Goal: Task Accomplishment & Management: Use online tool/utility

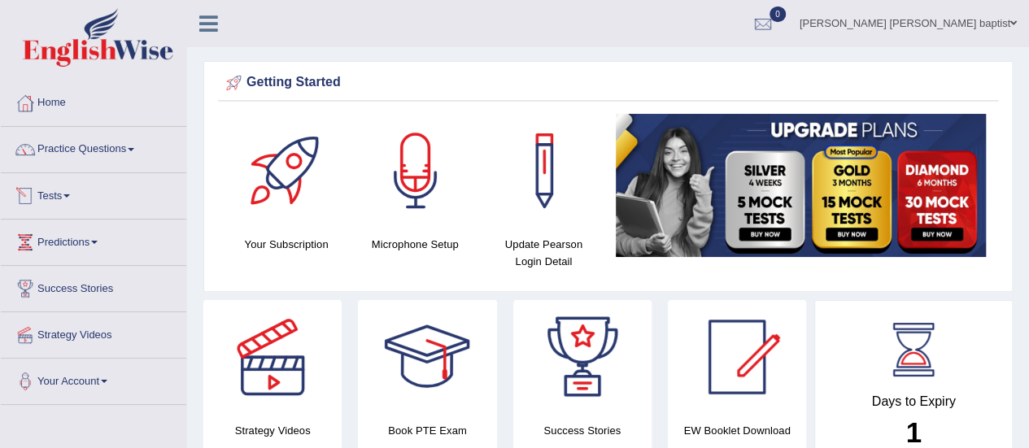
click at [85, 197] on link "Tests" at bounding box center [94, 193] width 186 height 41
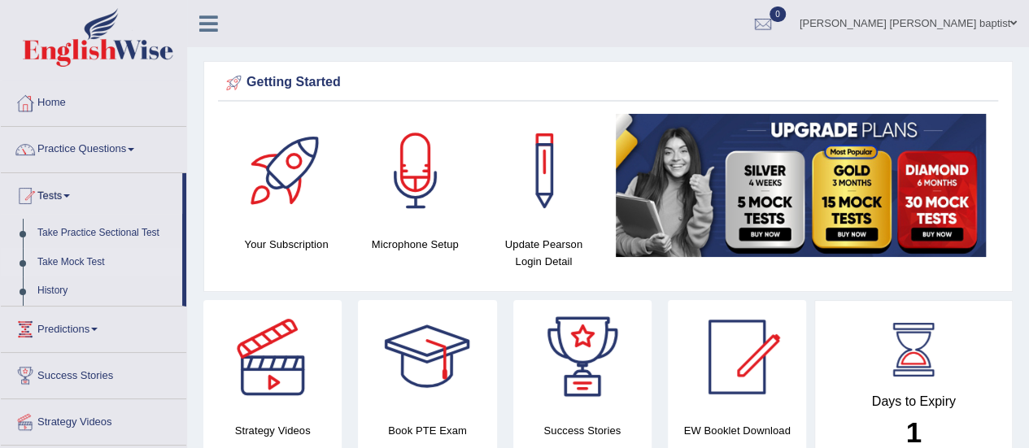
click at [93, 268] on link "Take Mock Test" at bounding box center [106, 262] width 152 height 29
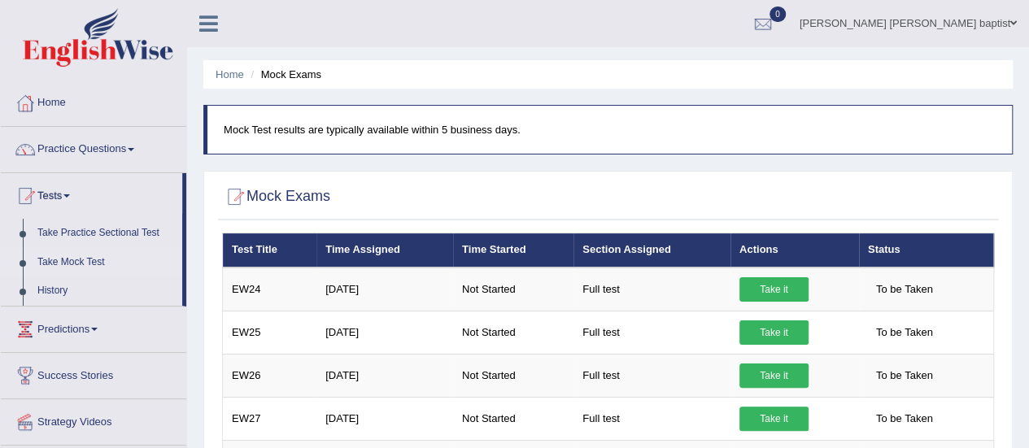
click at [758, 291] on link "Take it" at bounding box center [774, 289] width 69 height 24
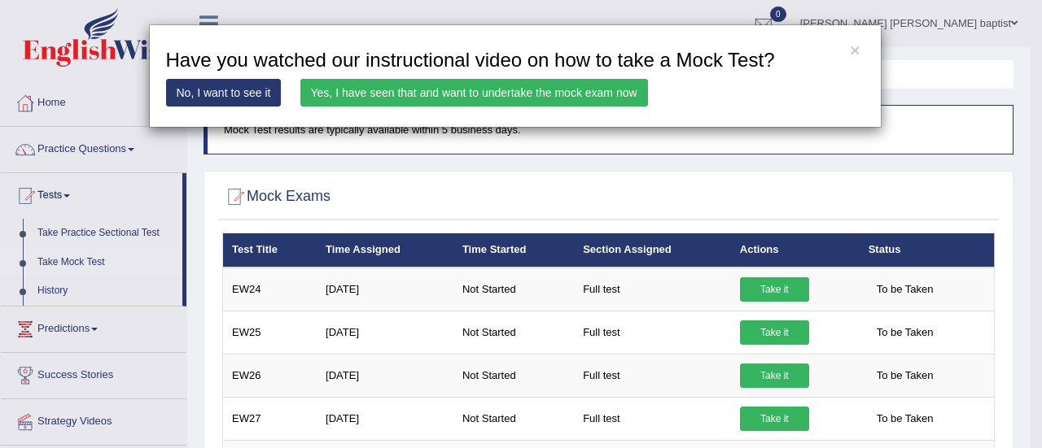
click at [572, 98] on link "Yes, I have seen that and want to undertake the mock exam now" at bounding box center [473, 93] width 347 height 28
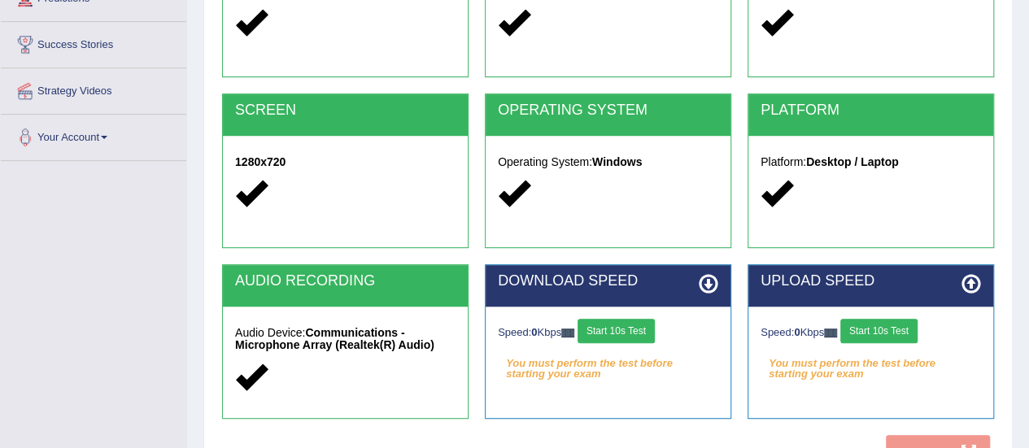
scroll to position [405, 0]
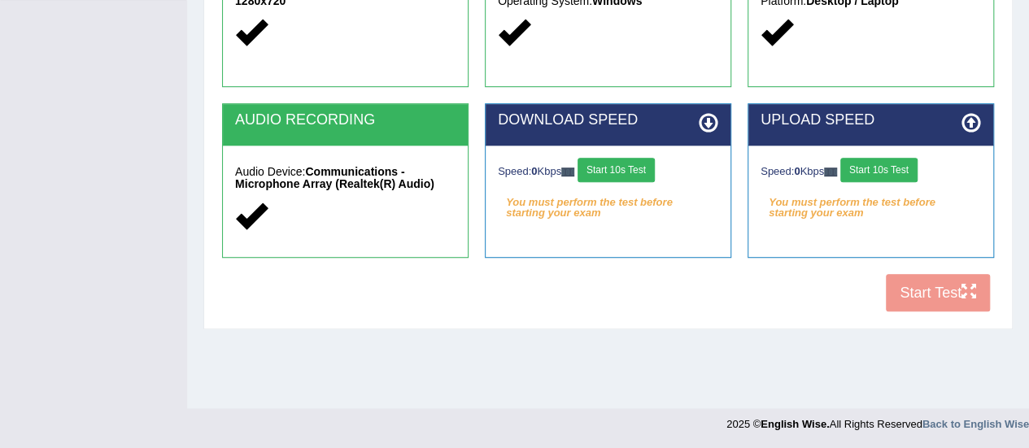
click at [636, 168] on button "Start 10s Test" at bounding box center [616, 170] width 77 height 24
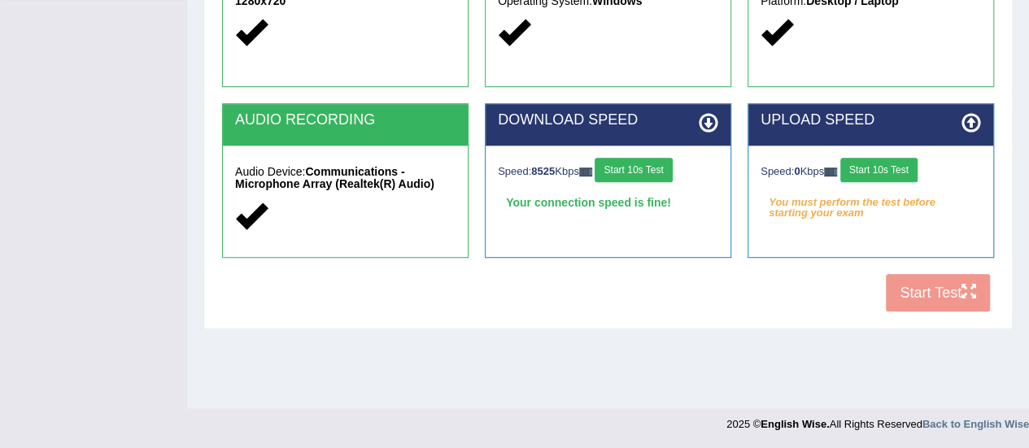
click at [879, 173] on button "Start 10s Test" at bounding box center [879, 170] width 77 height 24
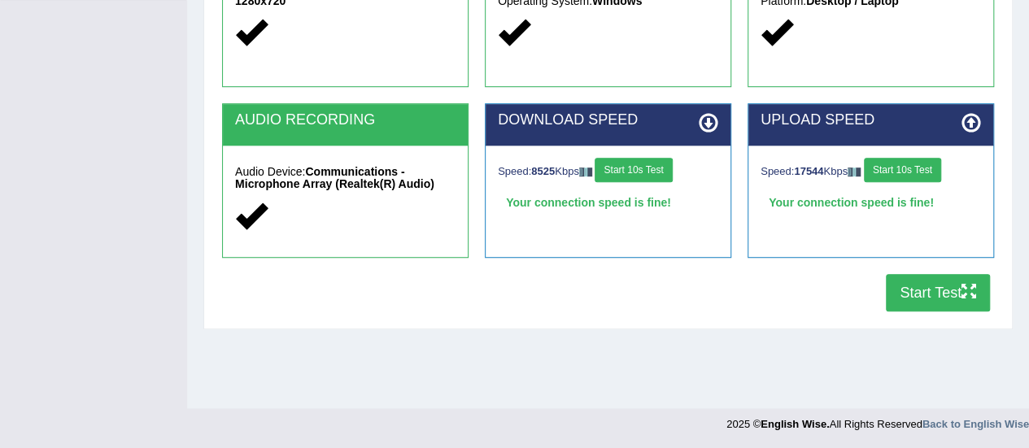
click at [920, 286] on button "Start Test" at bounding box center [938, 292] width 104 height 37
